Goal: Entertainment & Leisure: Consume media (video, audio)

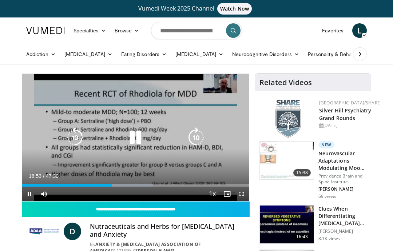
click at [80, 141] on icon "Video Player" at bounding box center [75, 137] width 20 height 20
click at [78, 139] on icon "Video Player" at bounding box center [75, 137] width 20 height 20
click at [74, 142] on icon "Video Player" at bounding box center [75, 137] width 20 height 20
click at [81, 139] on icon "Video Player" at bounding box center [75, 137] width 20 height 20
click at [138, 137] on icon "Video Player" at bounding box center [135, 137] width 20 height 20
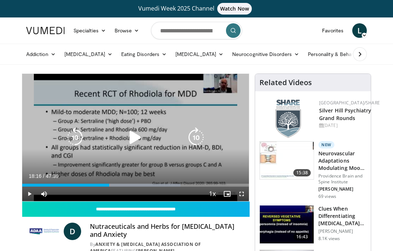
click at [135, 140] on icon "Video Player" at bounding box center [135, 137] width 20 height 20
click at [75, 139] on icon "Video Player" at bounding box center [75, 137] width 20 height 20
click at [76, 141] on icon "Video Player" at bounding box center [75, 137] width 20 height 20
click at [74, 137] on icon "Video Player" at bounding box center [75, 137] width 20 height 20
click at [73, 142] on icon "Video Player" at bounding box center [75, 137] width 20 height 20
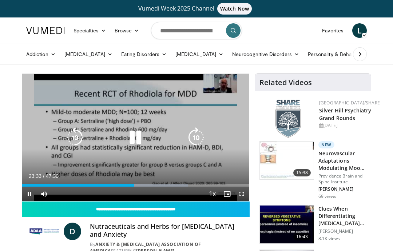
click at [80, 137] on icon "Video Player" at bounding box center [75, 137] width 20 height 20
click at [85, 138] on icon "Video Player" at bounding box center [75, 137] width 20 height 20
click at [133, 136] on icon "Video Player" at bounding box center [135, 137] width 20 height 20
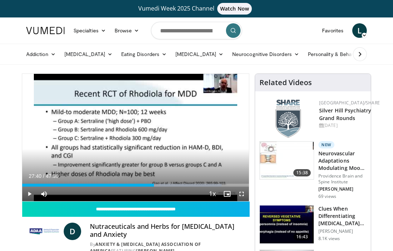
click at [133, 137] on div "20 seconds Tap to unmute" at bounding box center [135, 137] width 227 height 127
click at [32, 196] on span "Video Player" at bounding box center [29, 194] width 15 height 15
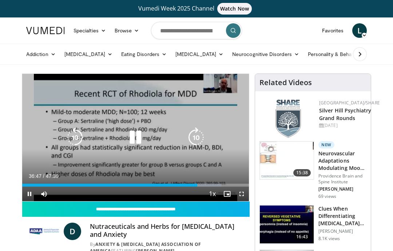
click at [139, 134] on icon "Video Player" at bounding box center [135, 137] width 20 height 20
